Goal: Navigation & Orientation: Understand site structure

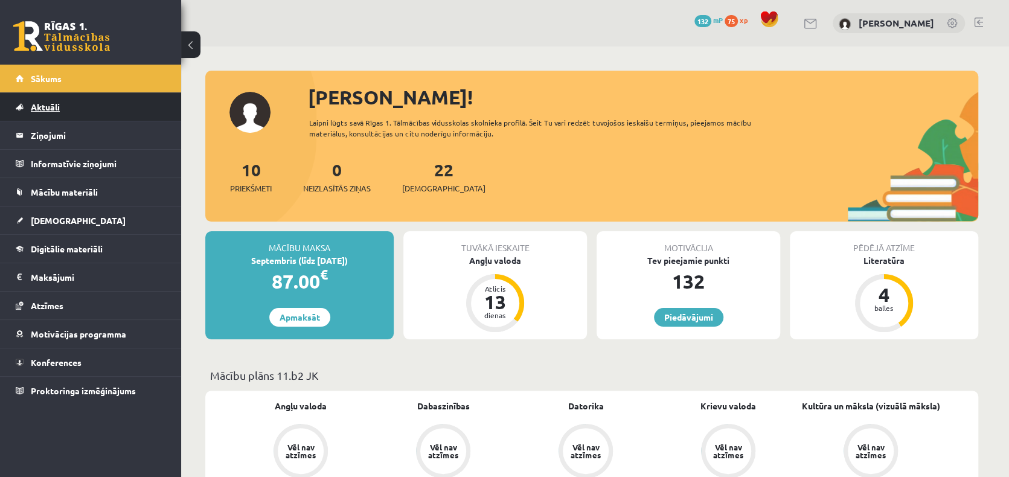
click at [37, 106] on span "Aktuāli" at bounding box center [45, 106] width 29 height 11
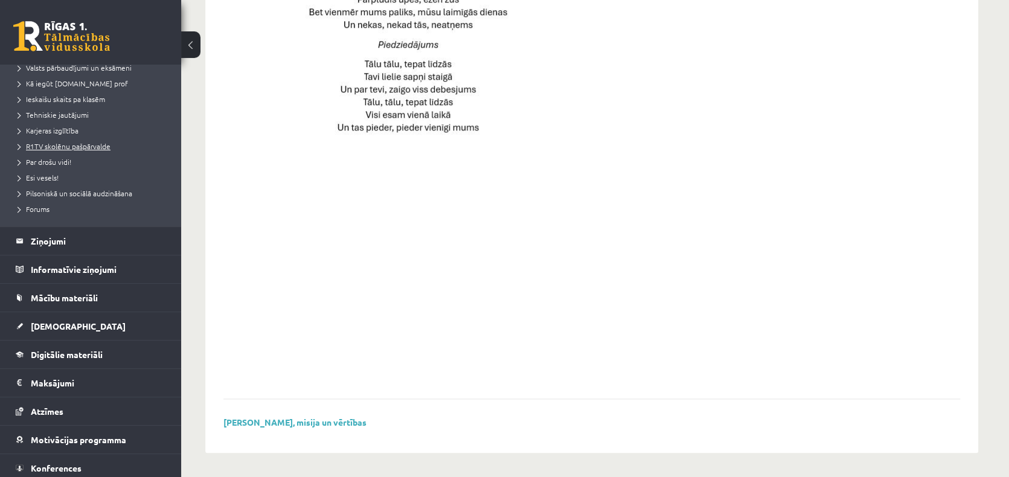
scroll to position [181, 0]
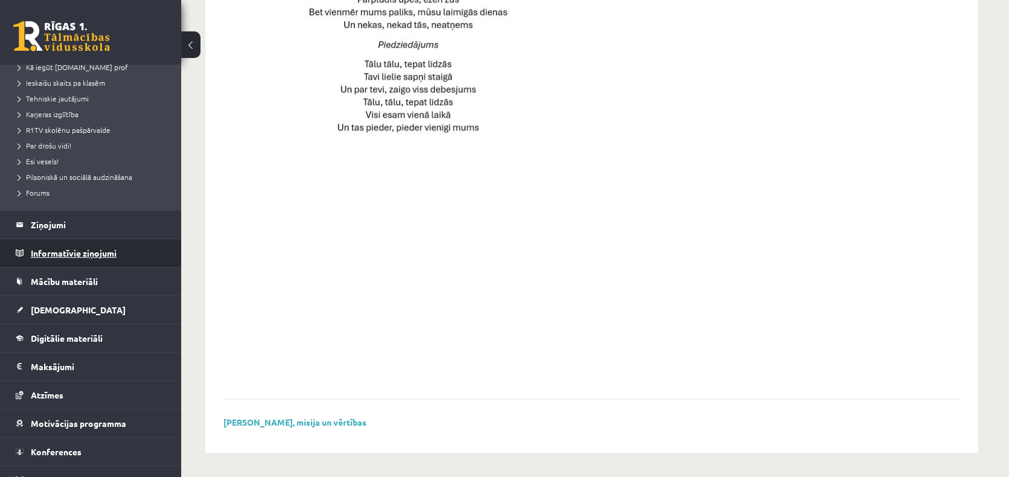
click at [94, 258] on legend "Informatīvie ziņojumi 0" at bounding box center [98, 253] width 135 height 28
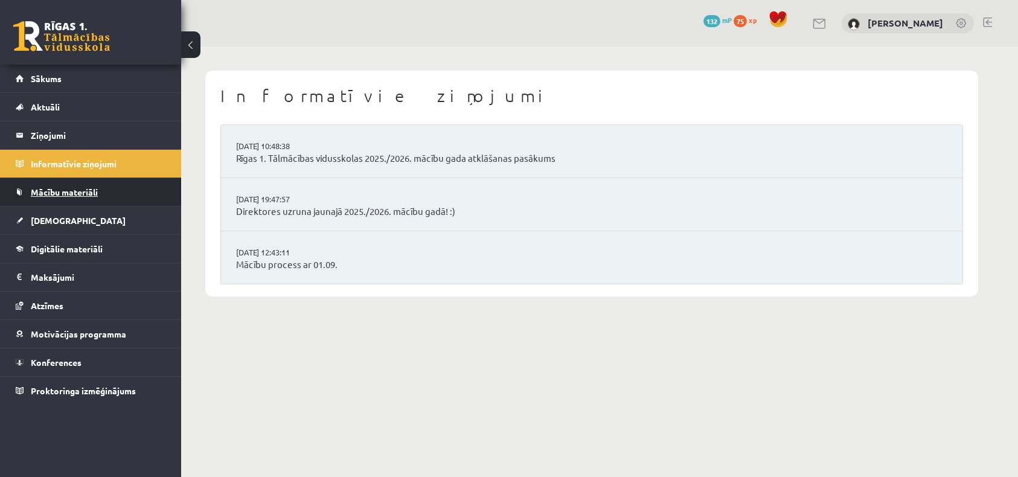
click at [79, 190] on span "Mācību materiāli" at bounding box center [64, 192] width 67 height 11
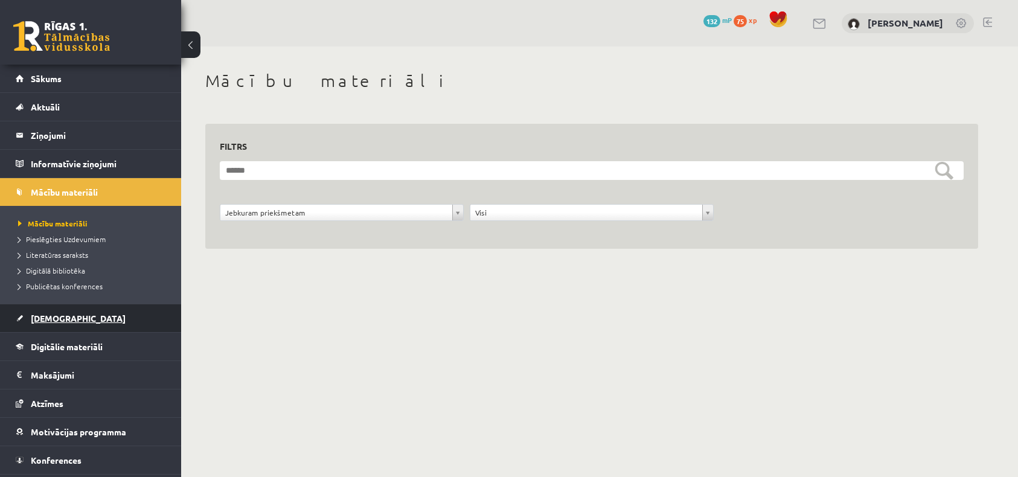
click at [68, 317] on link "[DEMOGRAPHIC_DATA]" at bounding box center [91, 318] width 150 height 28
